Goal: Task Accomplishment & Management: Manage account settings

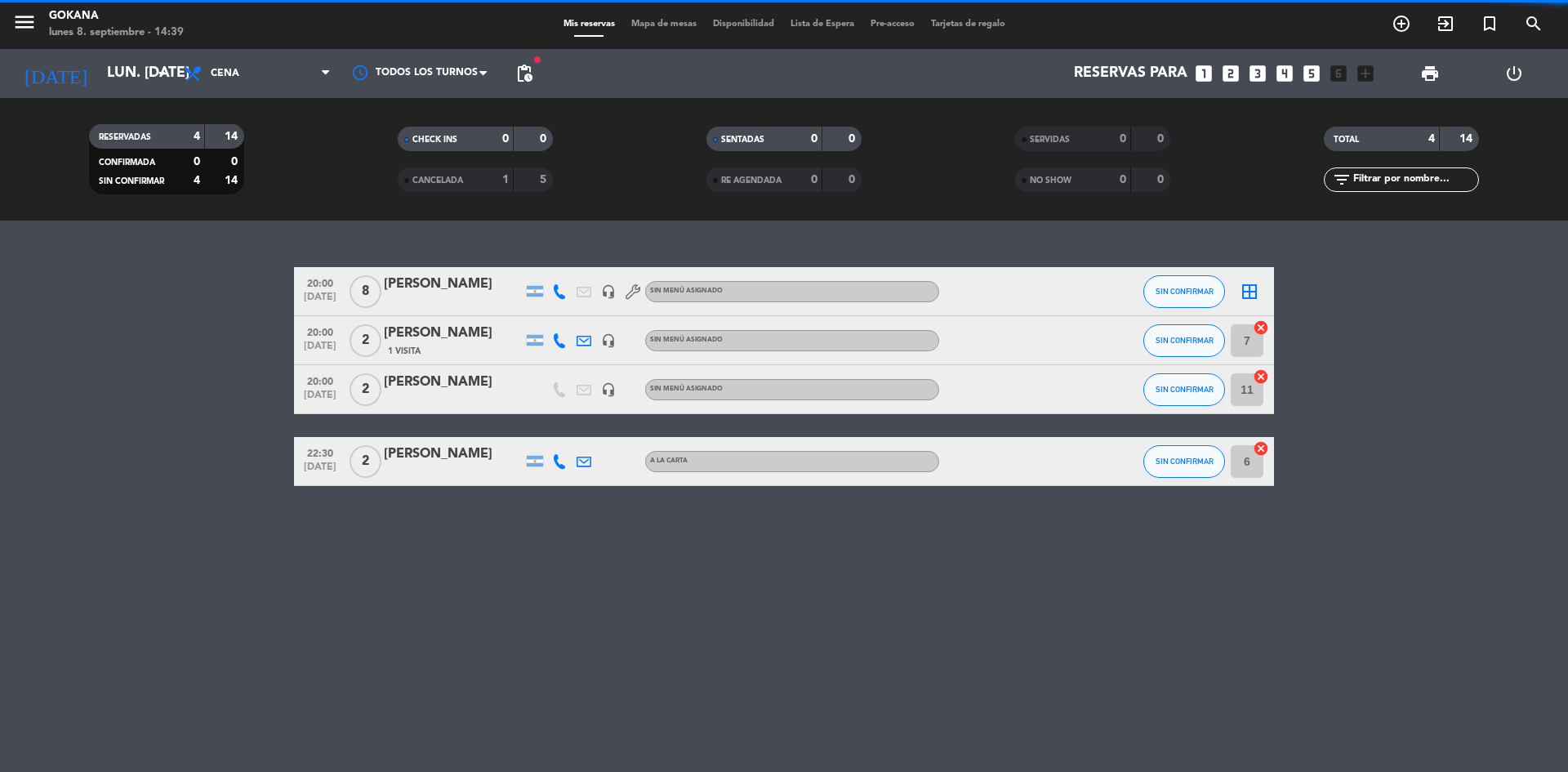
click at [534, 77] on span "pending_actions" at bounding box center [524, 73] width 32 height 32
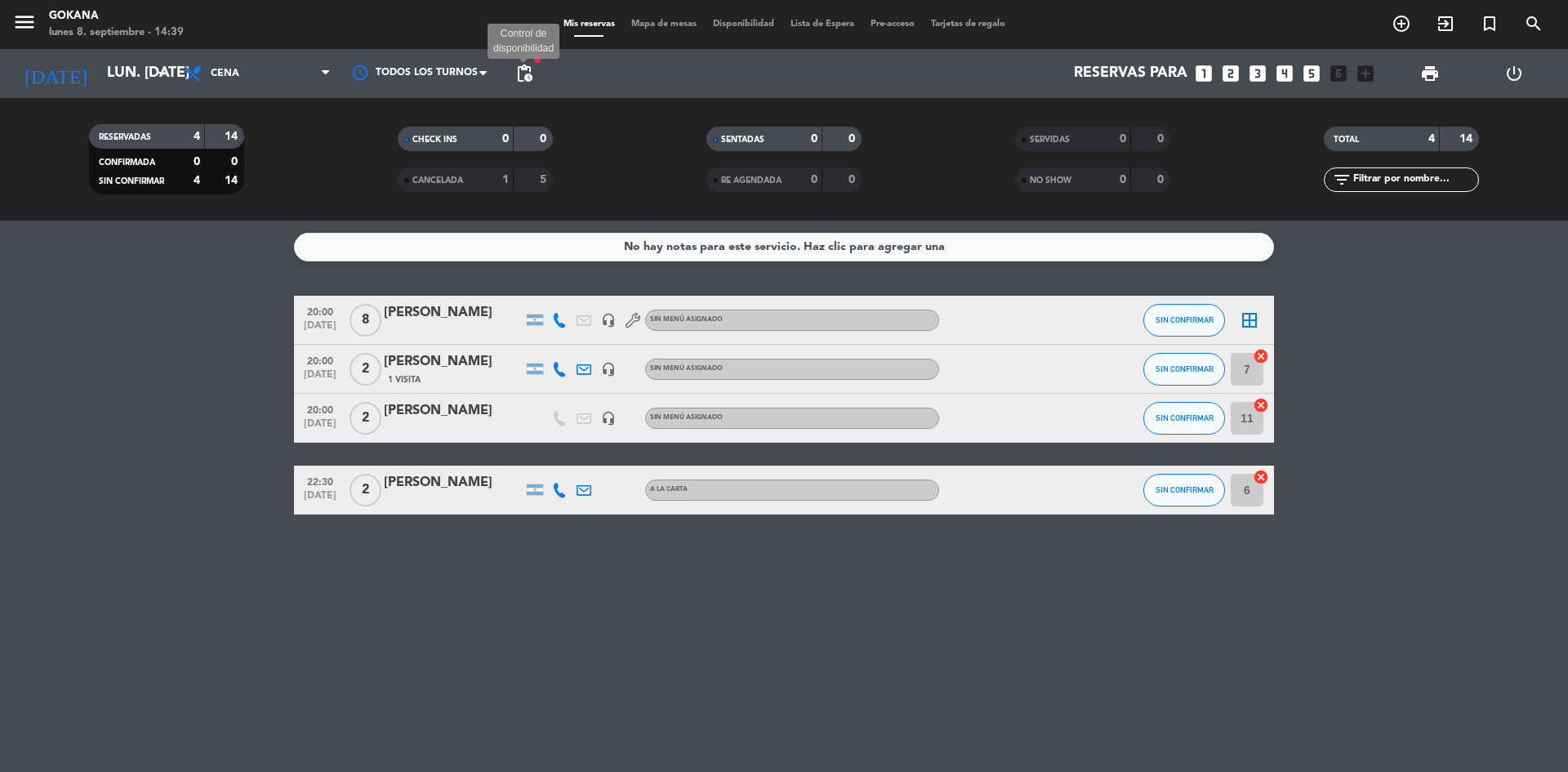
click at [520, 70] on span "pending_actions" at bounding box center [524, 73] width 19 height 19
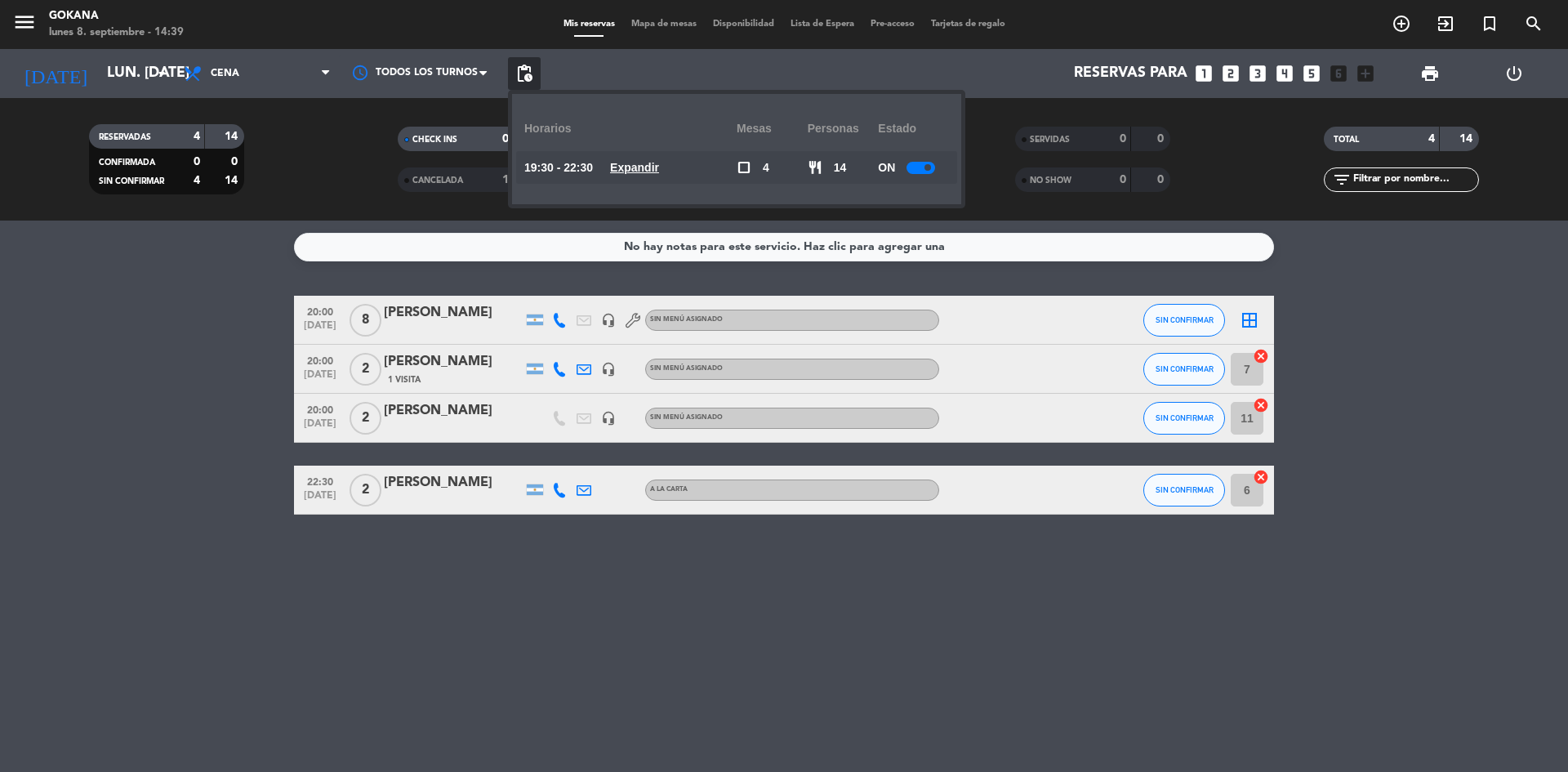
click at [659, 165] on u "Expandir" at bounding box center [635, 167] width 49 height 13
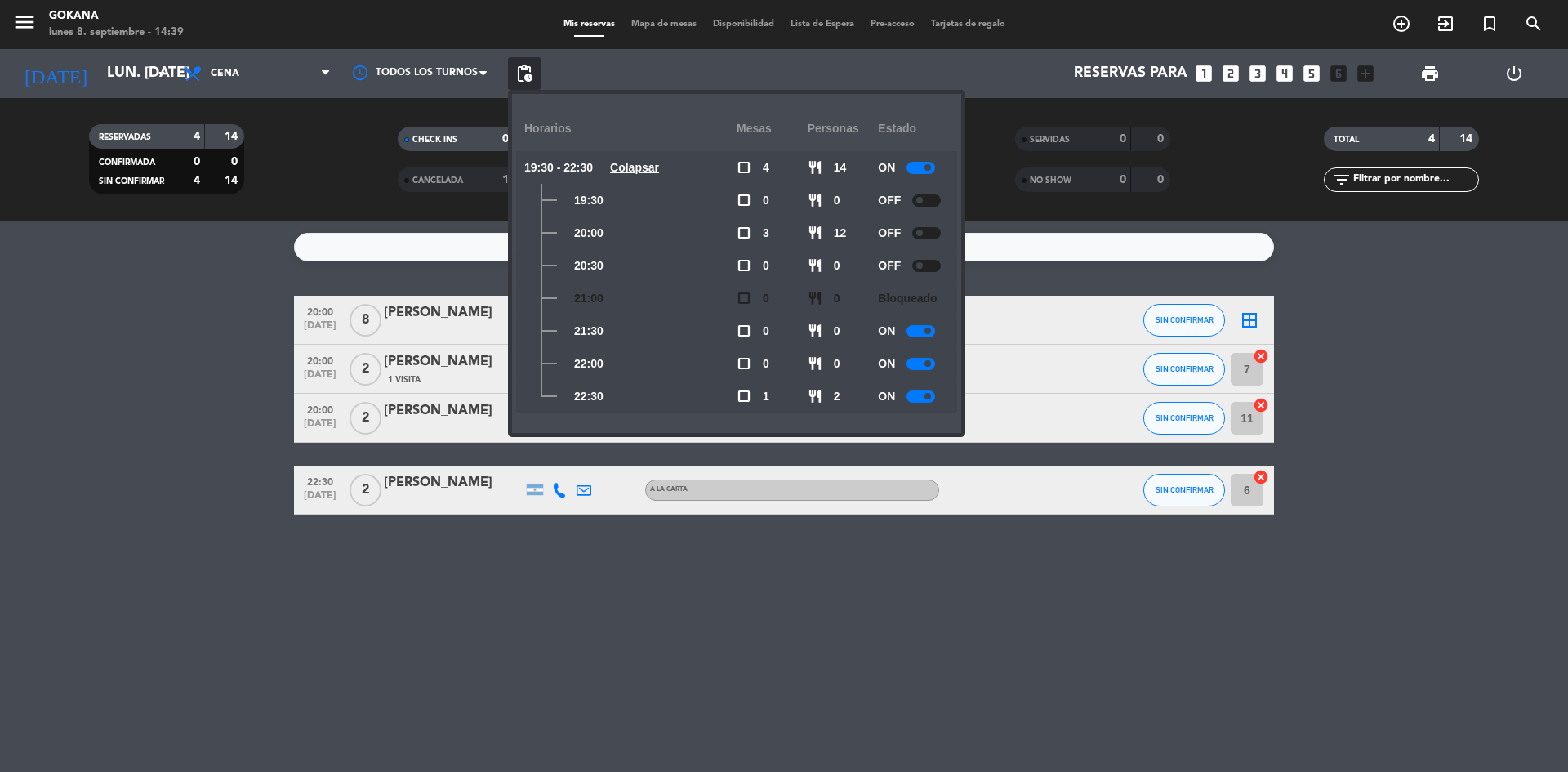
click at [926, 195] on div at bounding box center [926, 200] width 29 height 12
click at [932, 232] on div at bounding box center [926, 233] width 29 height 12
click at [932, 265] on div at bounding box center [926, 265] width 29 height 12
click at [527, 76] on span "pending_actions" at bounding box center [524, 73] width 19 height 19
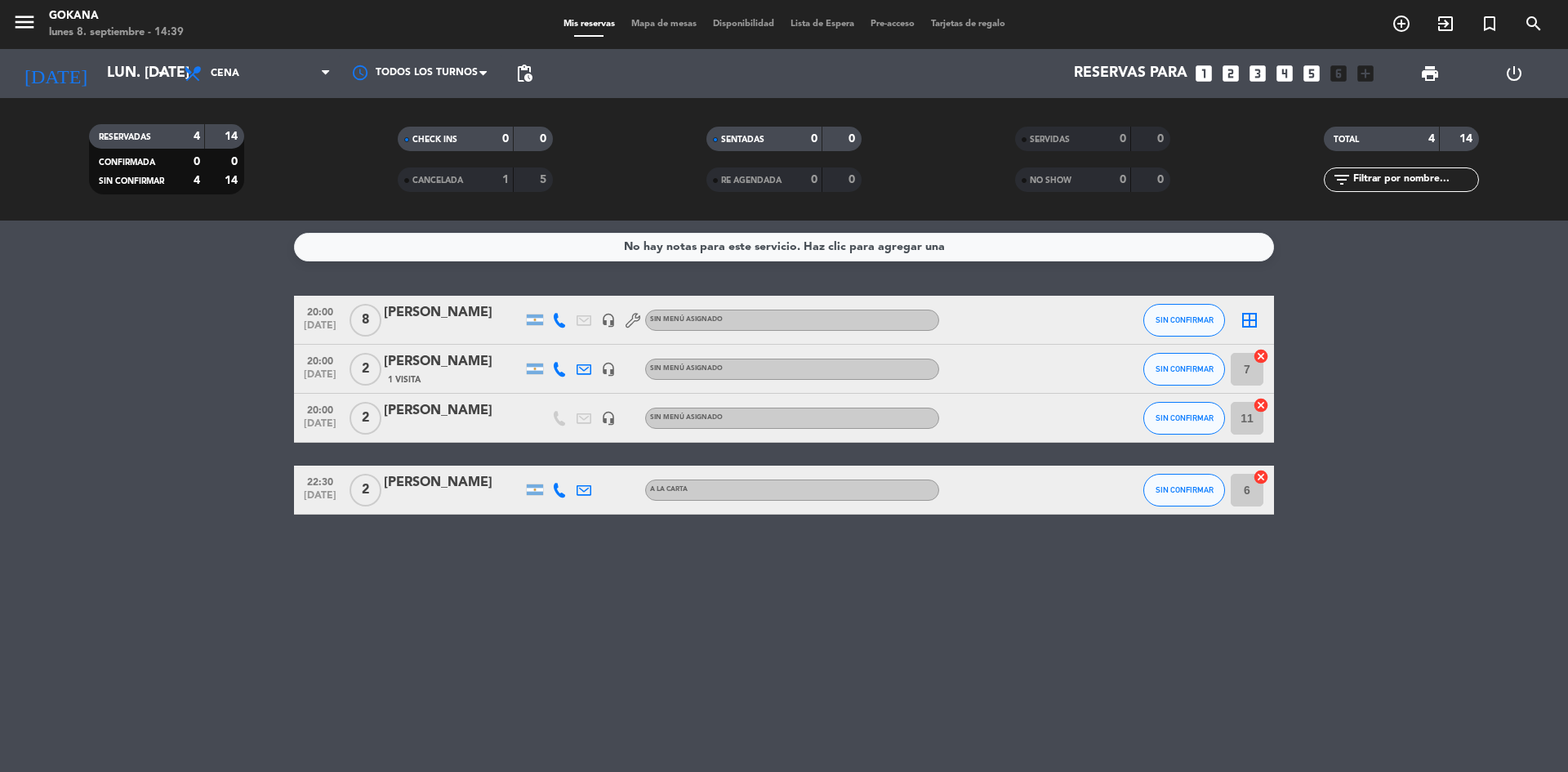
click at [392, 418] on div "[PERSON_NAME]" at bounding box center [454, 410] width 139 height 21
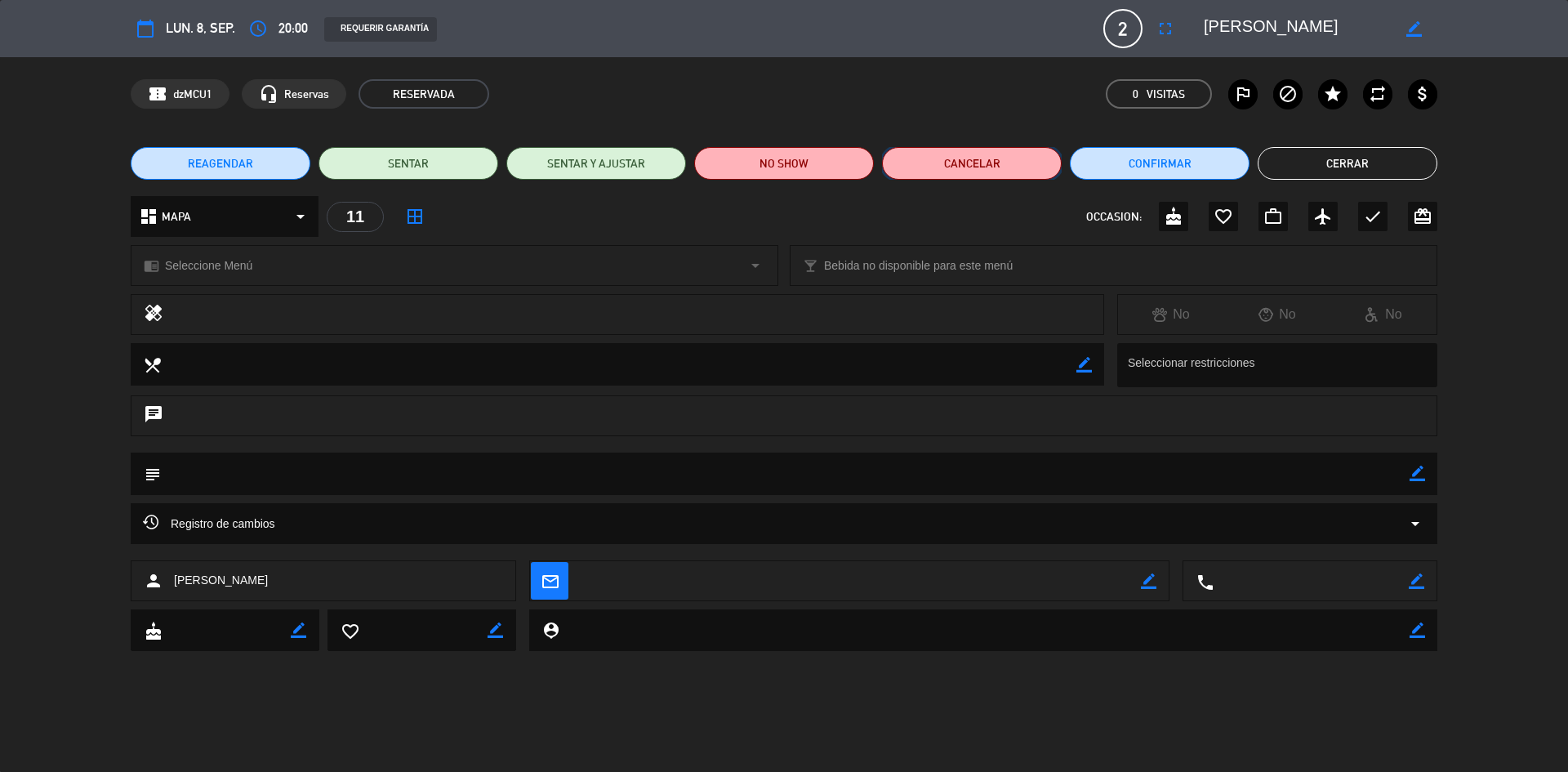
click at [930, 151] on button "Cancelar" at bounding box center [972, 162] width 180 height 32
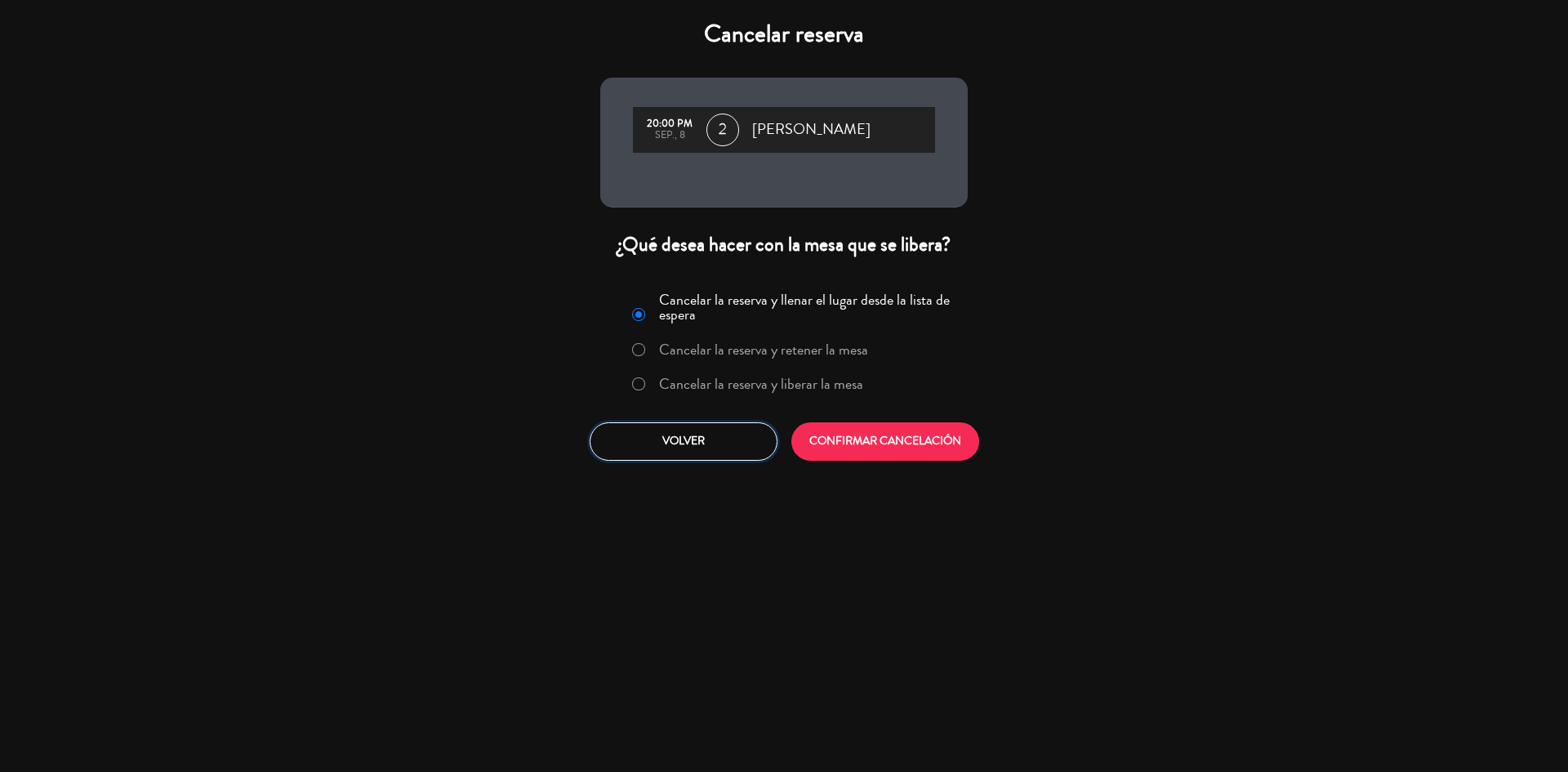
click at [680, 432] on button "Volver" at bounding box center [684, 441] width 187 height 38
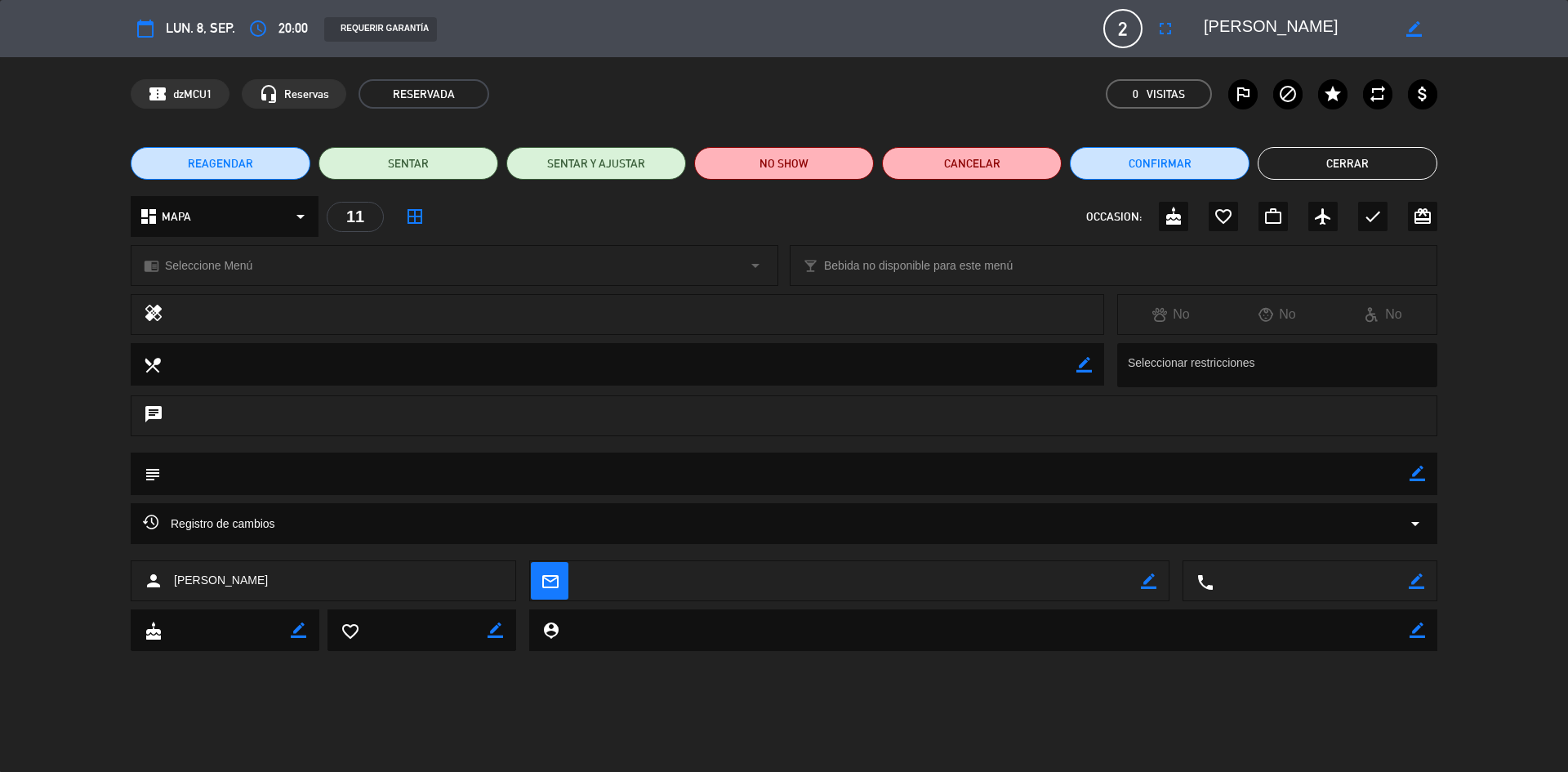
click at [1383, 157] on button "Cerrar" at bounding box center [1348, 162] width 180 height 32
